Goal: Task Accomplishment & Management: Use online tool/utility

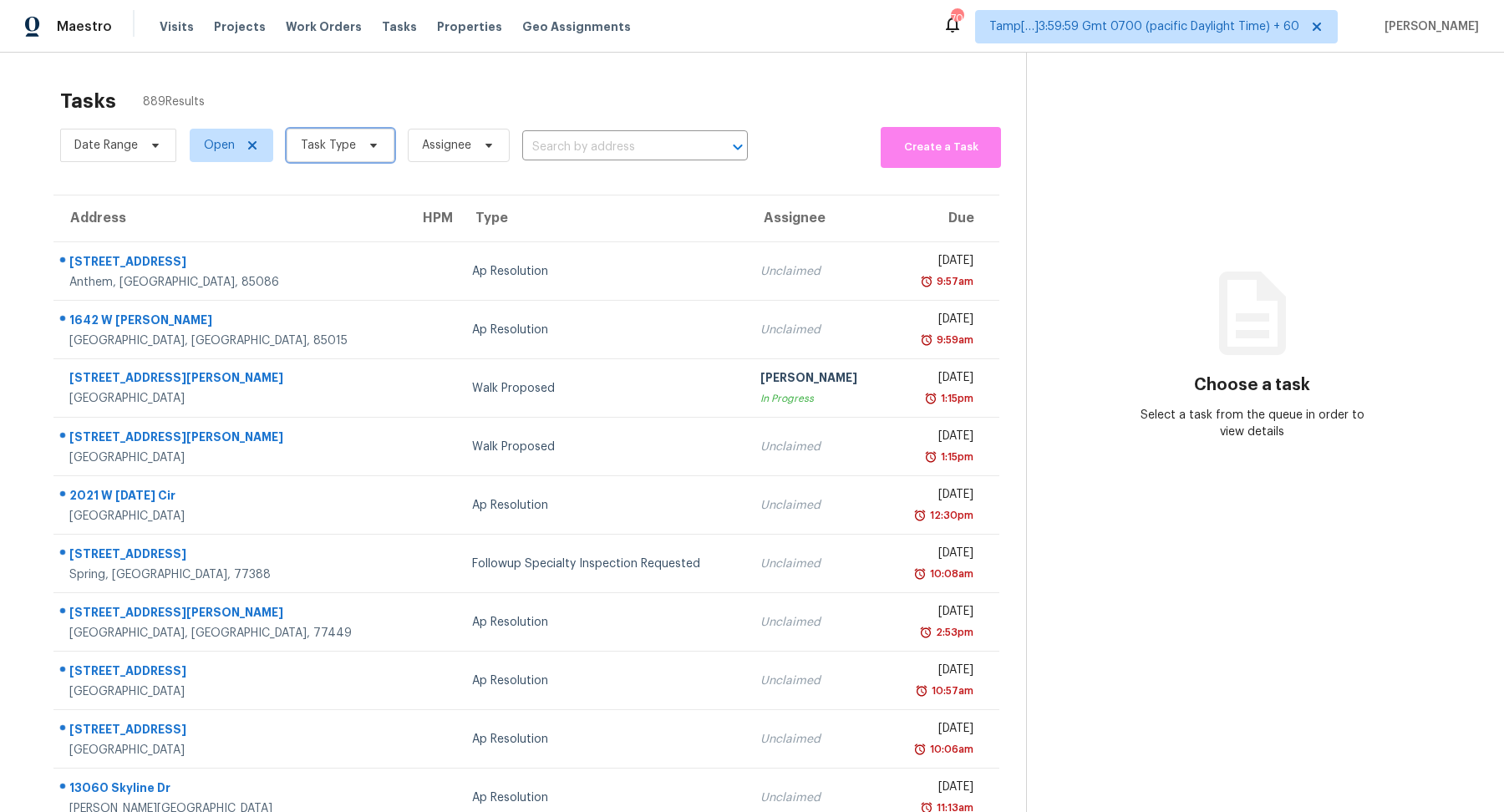
click at [367, 145] on icon at bounding box center [374, 145] width 14 height 14
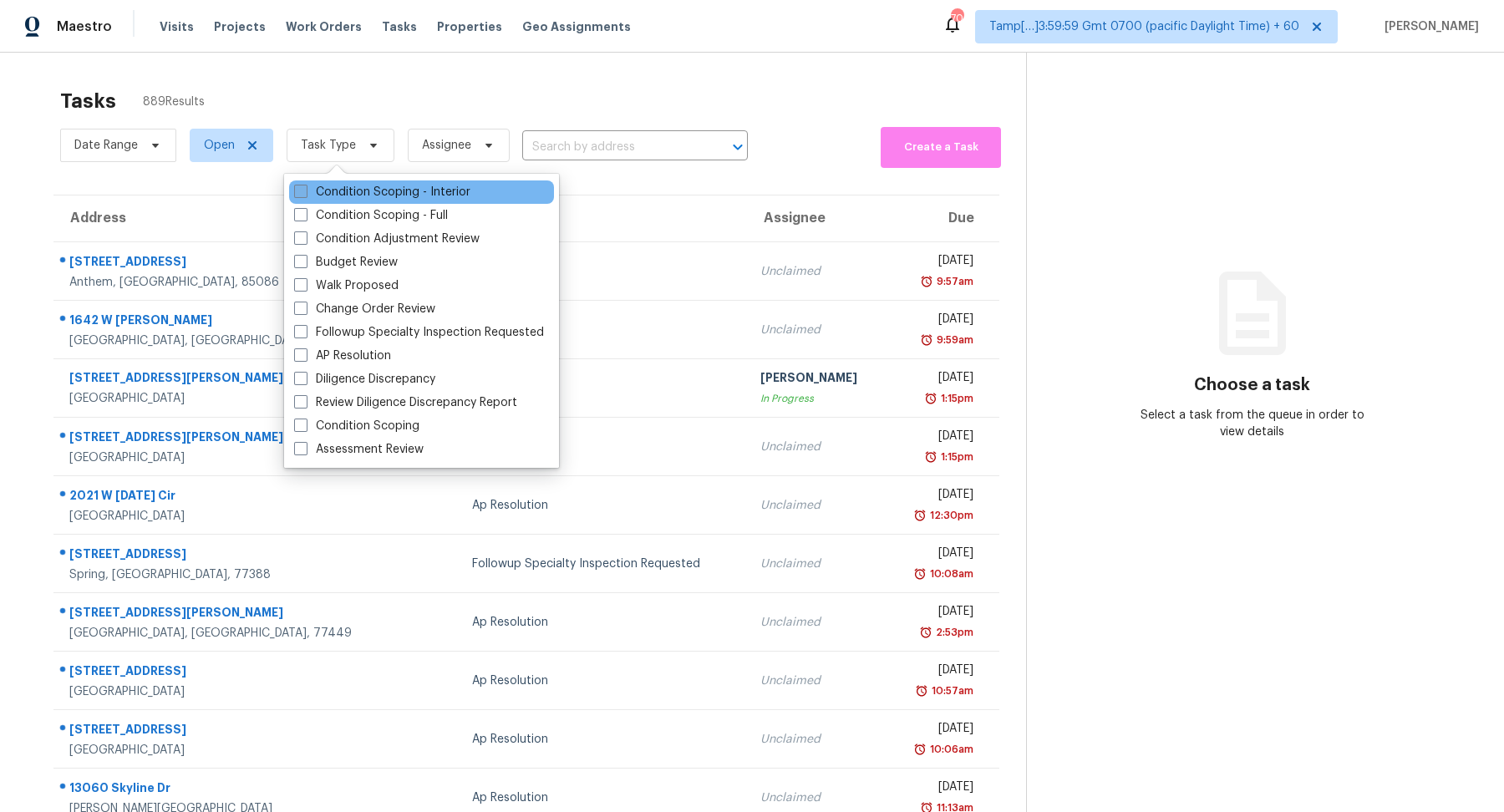
click at [375, 196] on label "Condition Scoping - Interior" at bounding box center [383, 191] width 177 height 17
click at [305, 194] on input "Condition Scoping - Interior" at bounding box center [299, 188] width 11 height 11
checkbox input "true"
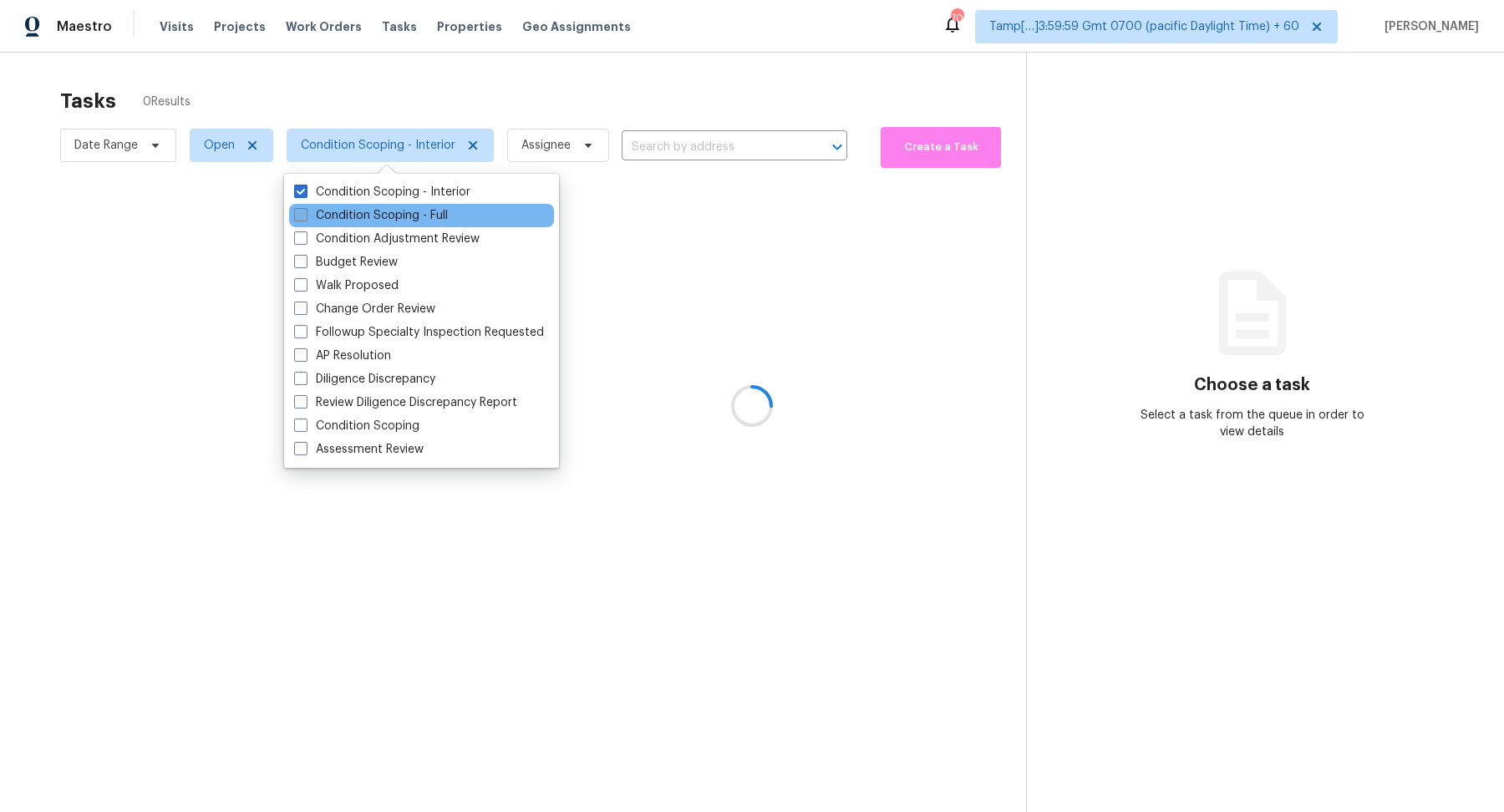
click at [375, 219] on label "Condition Scoping - Full" at bounding box center [371, 215] width 154 height 17
click at [305, 218] on input "Condition Scoping - Full" at bounding box center [299, 212] width 11 height 11
checkbox input "true"
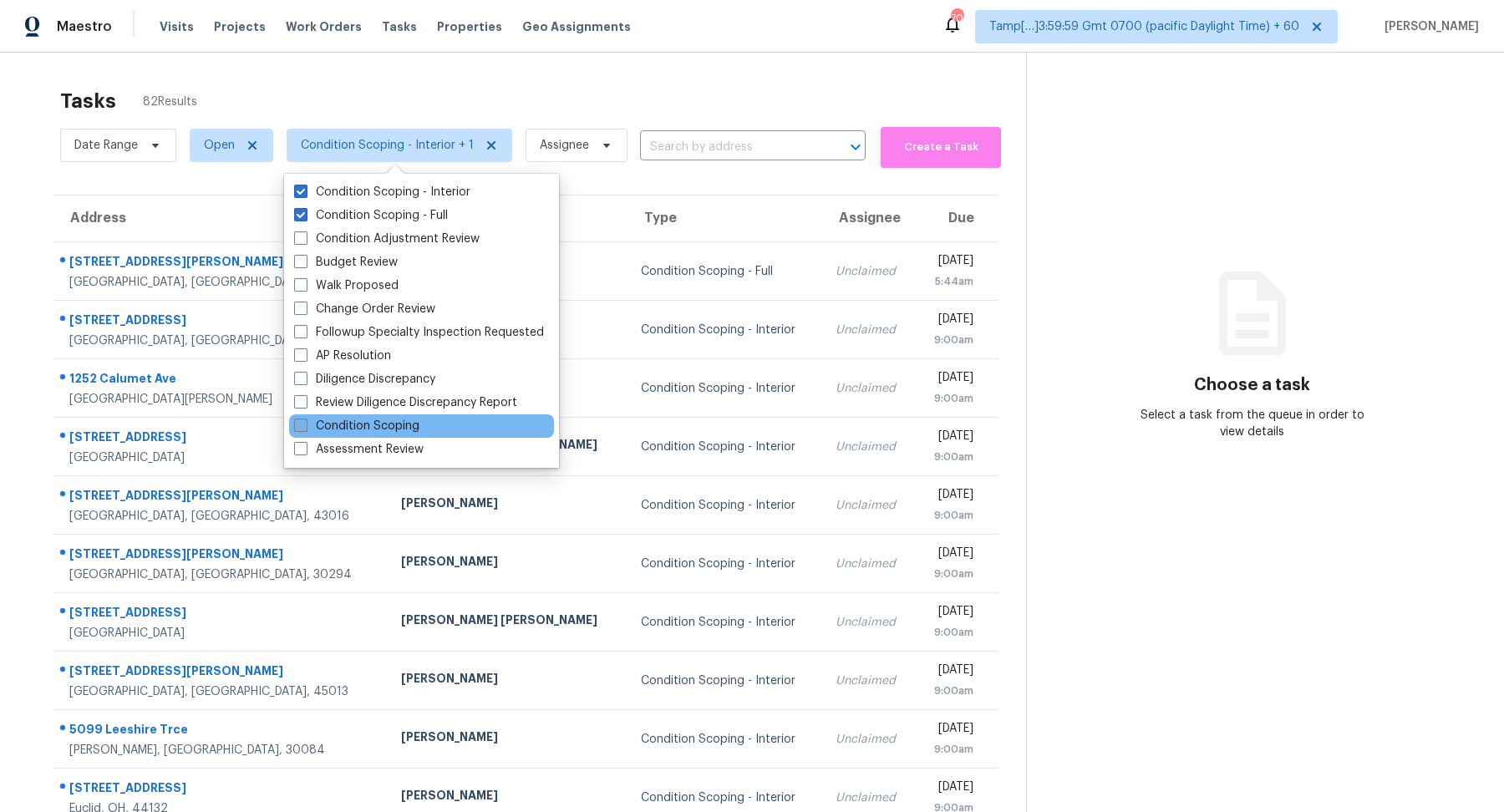
click at [403, 427] on label "Condition Scoping" at bounding box center [357, 426] width 126 height 17
click at [305, 427] on input "Condition Scoping" at bounding box center [299, 423] width 11 height 11
checkbox input "true"
